Goal: Task Accomplishment & Management: Complete application form

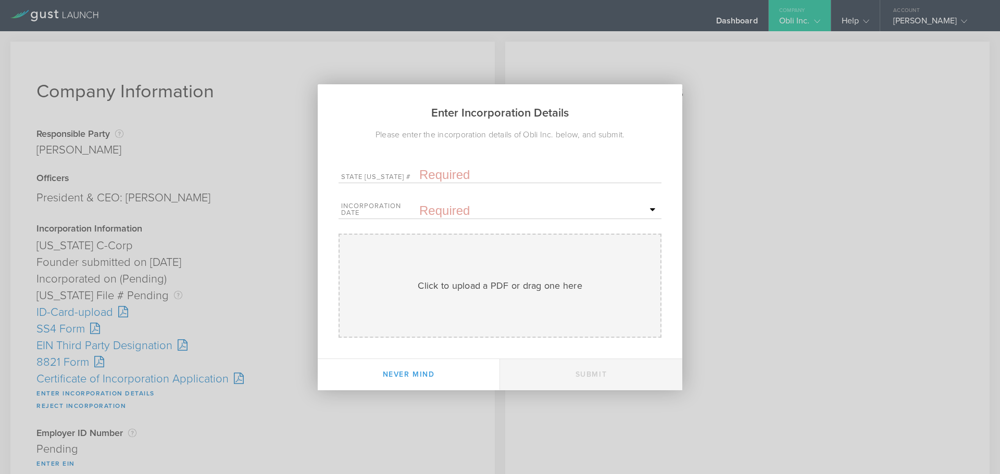
click at [468, 176] on input "text" at bounding box center [539, 175] width 240 height 16
paste input "10350758"
type input "10350758"
click at [555, 226] on icon at bounding box center [555, 228] width 5 height 13
click at [568, 338] on span "30" at bounding box center [567, 337] width 19 height 18
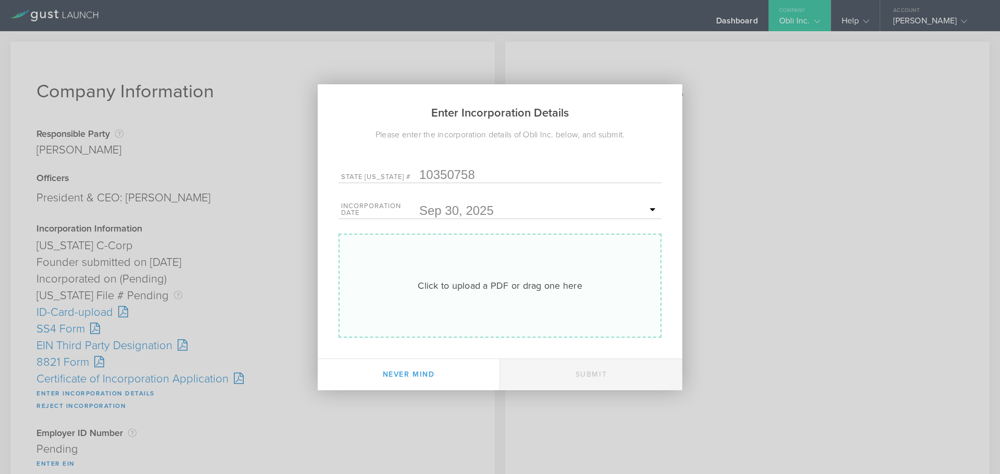
click at [500, 292] on div "Click to upload a PDF or drag one here" at bounding box center [500, 286] width 165 height 14
type input "C:\fakepath\20254134120.pdf"
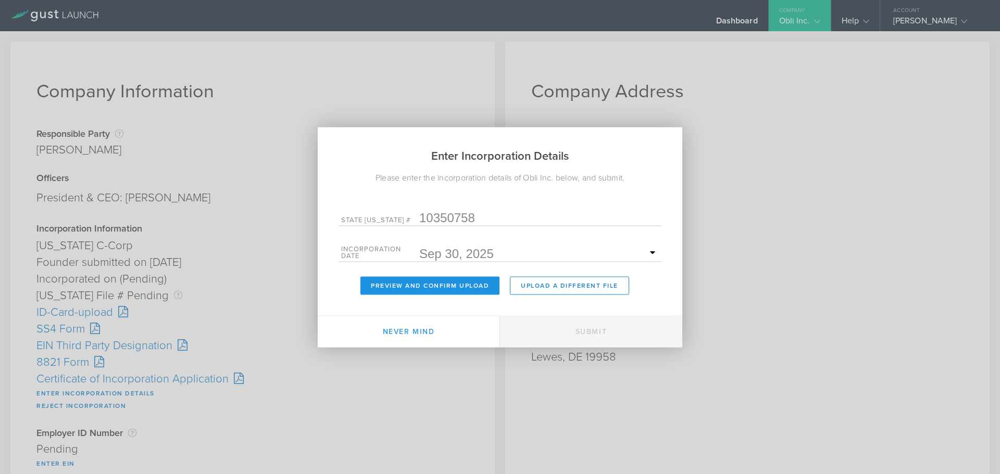
click at [454, 282] on button "Preview and Confirm Upload" at bounding box center [429, 286] width 139 height 18
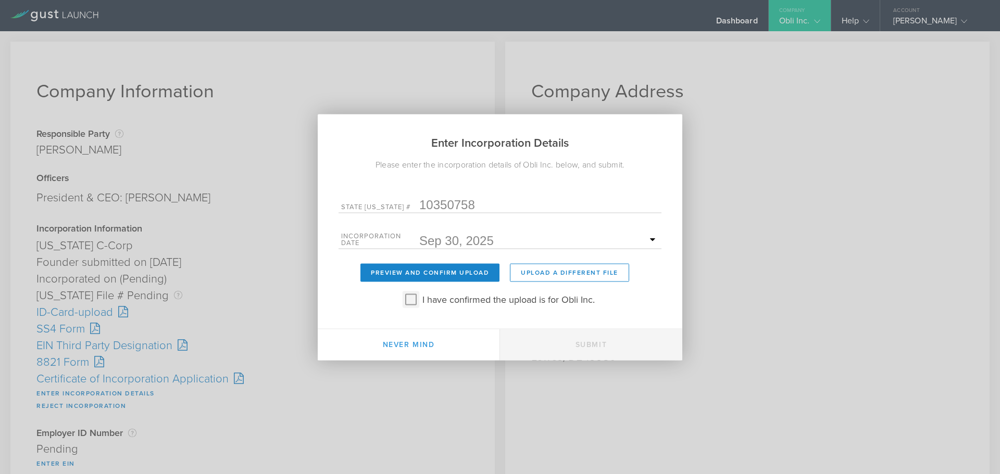
click at [413, 303] on input "I have confirmed the upload is for Obli Inc." at bounding box center [411, 299] width 17 height 17
checkbox input "true"
click at [628, 337] on button "Submit" at bounding box center [591, 344] width 182 height 31
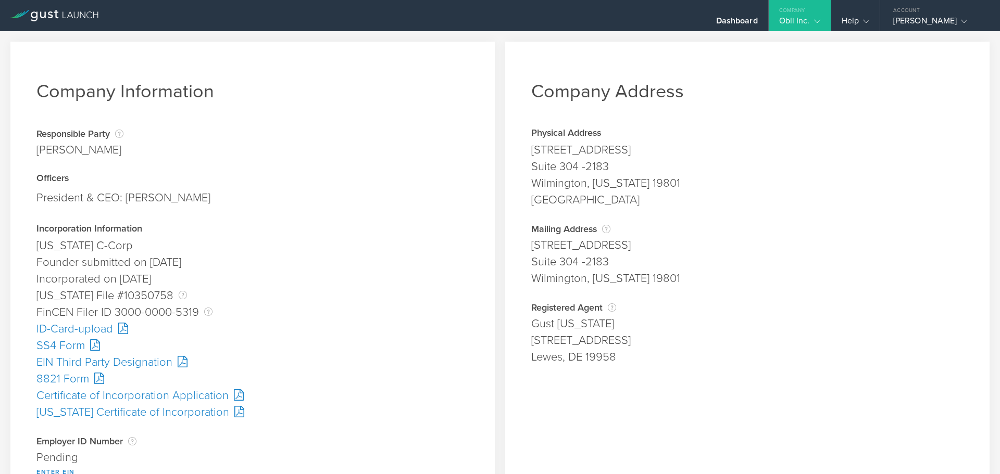
click at [45, 349] on div "SS4 Form" at bounding box center [252, 345] width 432 height 17
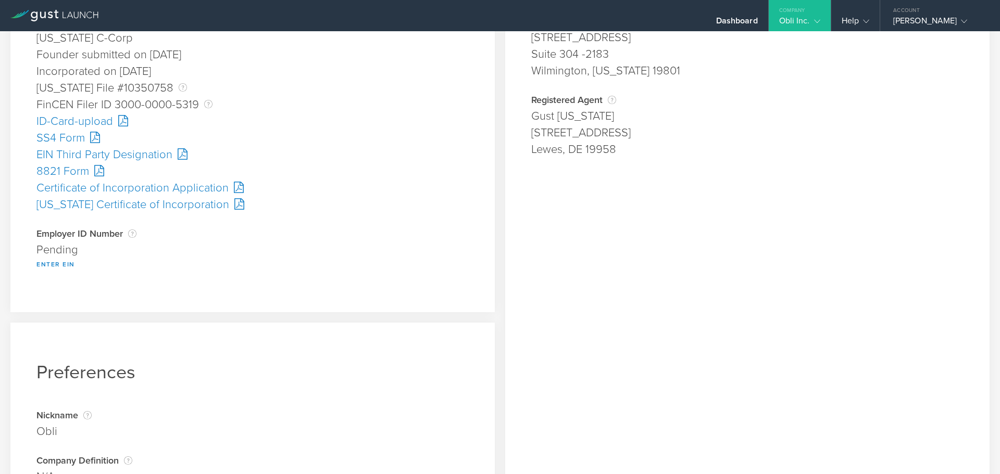
scroll to position [208, 0]
click at [57, 266] on button "Enter EIN" at bounding box center [55, 264] width 39 height 12
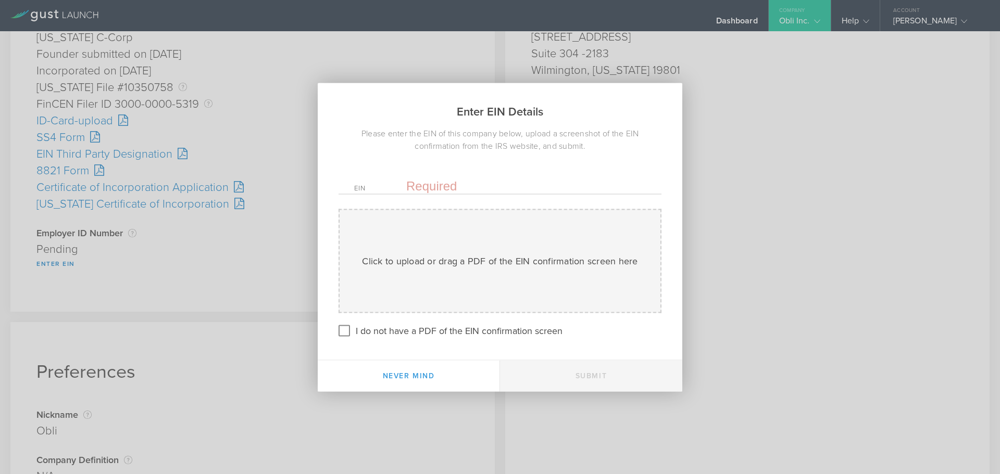
click at [436, 191] on input "text" at bounding box center [526, 186] width 240 height 16
paste input "[US_EMPLOYER_IDENTIFICATION_NUMBER]"
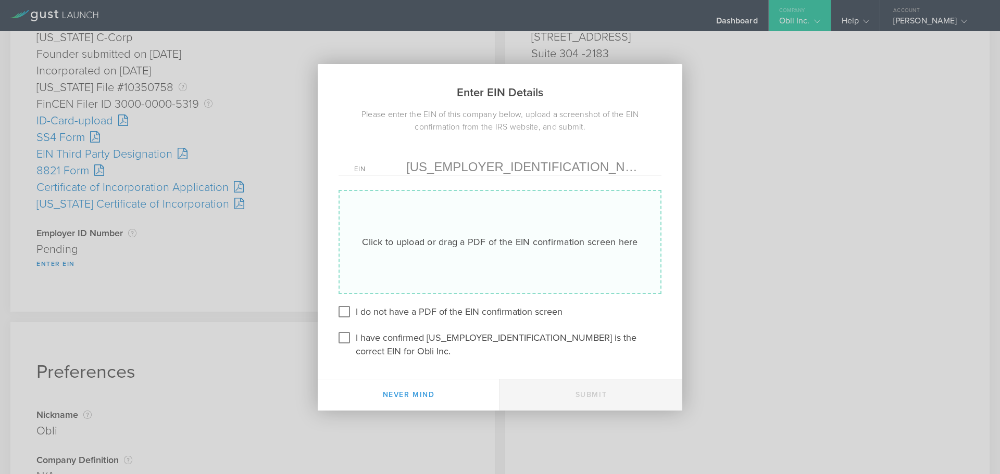
type input "[US_EMPLOYER_IDENTIFICATION_NUMBER]"
click at [436, 224] on div "Click to upload or drag a PDF of the EIN confirmation screen here Uploading" at bounding box center [500, 242] width 323 height 104
type input "C:\fakepath\EIN.pdf"
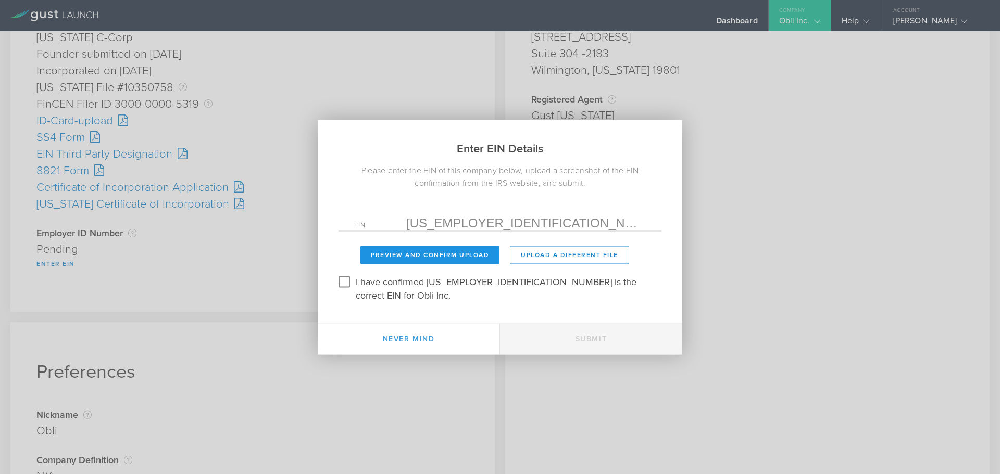
click at [425, 256] on button "Preview and Confirm Upload" at bounding box center [429, 255] width 139 height 18
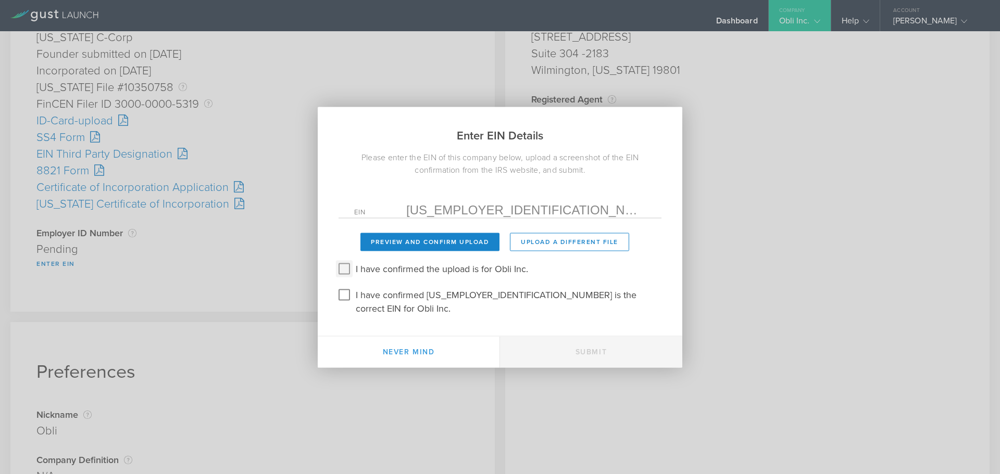
click at [348, 276] on input "I have confirmed the upload is for Obli Inc." at bounding box center [344, 268] width 17 height 17
checkbox input "true"
click at [347, 296] on input "I have confirmed [US_EMPLOYER_IDENTIFICATION_NUMBER] is the correct EIN for Obl…" at bounding box center [344, 294] width 17 height 17
checkbox input "true"
click at [580, 347] on button "Submit" at bounding box center [591, 351] width 182 height 31
